Goal: Information Seeking & Learning: Find specific page/section

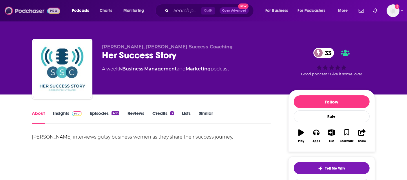
click at [30, 11] on img at bounding box center [33, 10] width 56 height 11
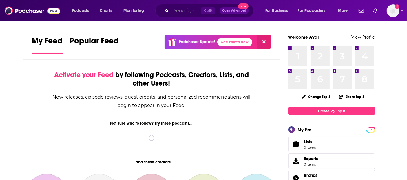
click at [183, 10] on input "Search podcasts, credits, & more..." at bounding box center [186, 10] width 30 height 9
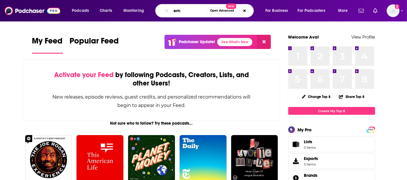
type input "e"
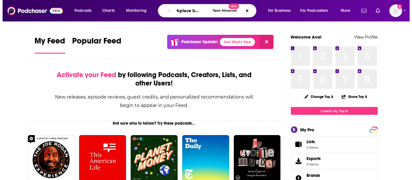
scroll to position [0, 10]
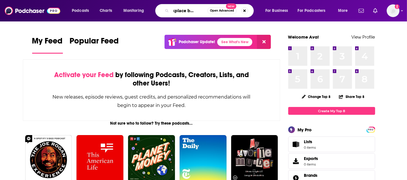
type input "workplace benefits"
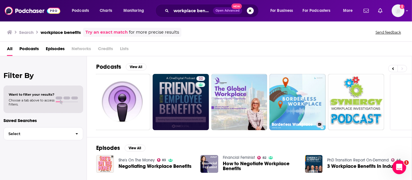
scroll to position [0, 216]
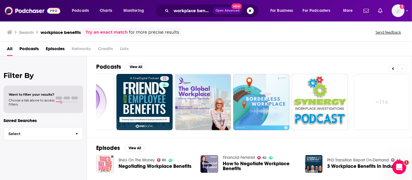
click at [392, 101] on link "+ 116" at bounding box center [382, 102] width 56 height 56
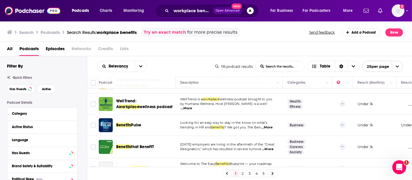
scroll to position [205, 0]
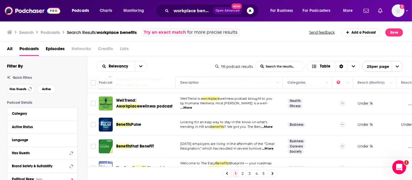
click at [192, 105] on span "...More" at bounding box center [187, 107] width 12 height 5
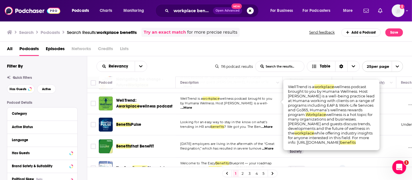
click at [283, 51] on div "All Podcasts Episodes Networks Credits Lists" at bounding box center [207, 50] width 401 height 12
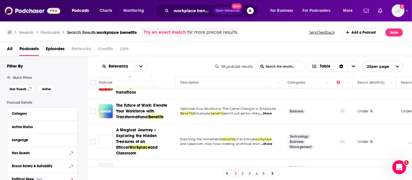
scroll to position [498, 0]
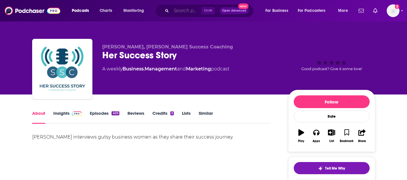
click at [173, 14] on input "Search podcasts, credits, & more..." at bounding box center [186, 10] width 30 height 9
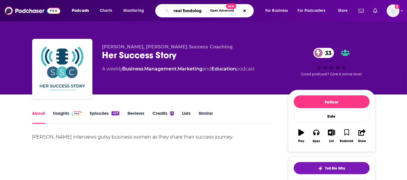
type input "real foodology"
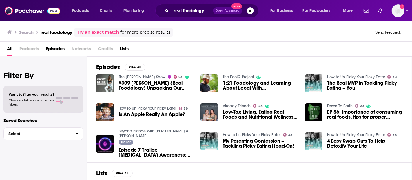
click at [28, 49] on span "Podcasts" at bounding box center [28, 50] width 19 height 12
click at [394, 10] on img "Logged in as ava.halabian" at bounding box center [398, 10] width 13 height 13
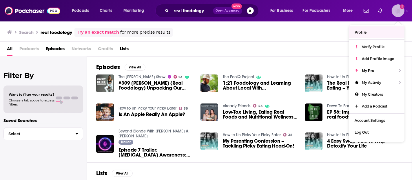
click at [364, 32] on span "Profile" at bounding box center [361, 32] width 12 height 4
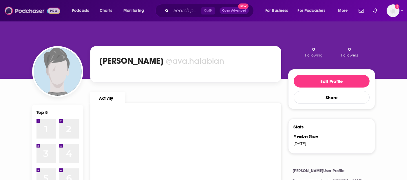
click at [33, 9] on img at bounding box center [33, 10] width 56 height 11
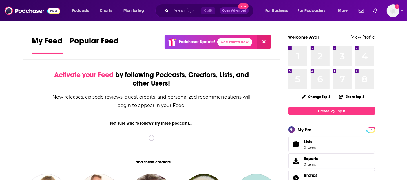
click at [190, 17] on div "Ctrl K Open Advanced New" at bounding box center [204, 10] width 99 height 13
click at [187, 13] on input "Search podcasts, credits, & more..." at bounding box center [186, 10] width 30 height 9
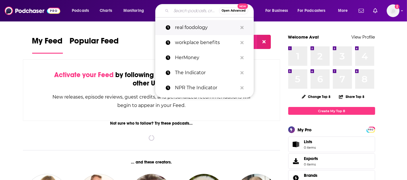
click at [188, 27] on p "real foodology" at bounding box center [206, 27] width 63 height 15
type input "real foodology"
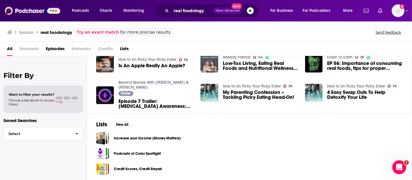
click at [34, 48] on span "Podcasts" at bounding box center [28, 50] width 19 height 12
click at [89, 34] on link "Try an exact match" at bounding box center [98, 32] width 42 height 7
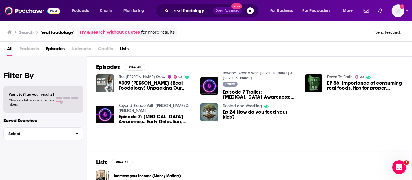
scroll to position [38, 0]
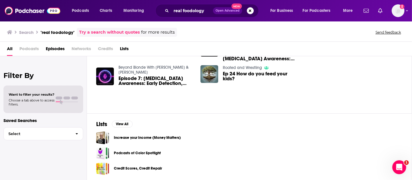
click at [30, 46] on span "Podcasts" at bounding box center [28, 50] width 19 height 12
